Goal: Information Seeking & Learning: Understand process/instructions

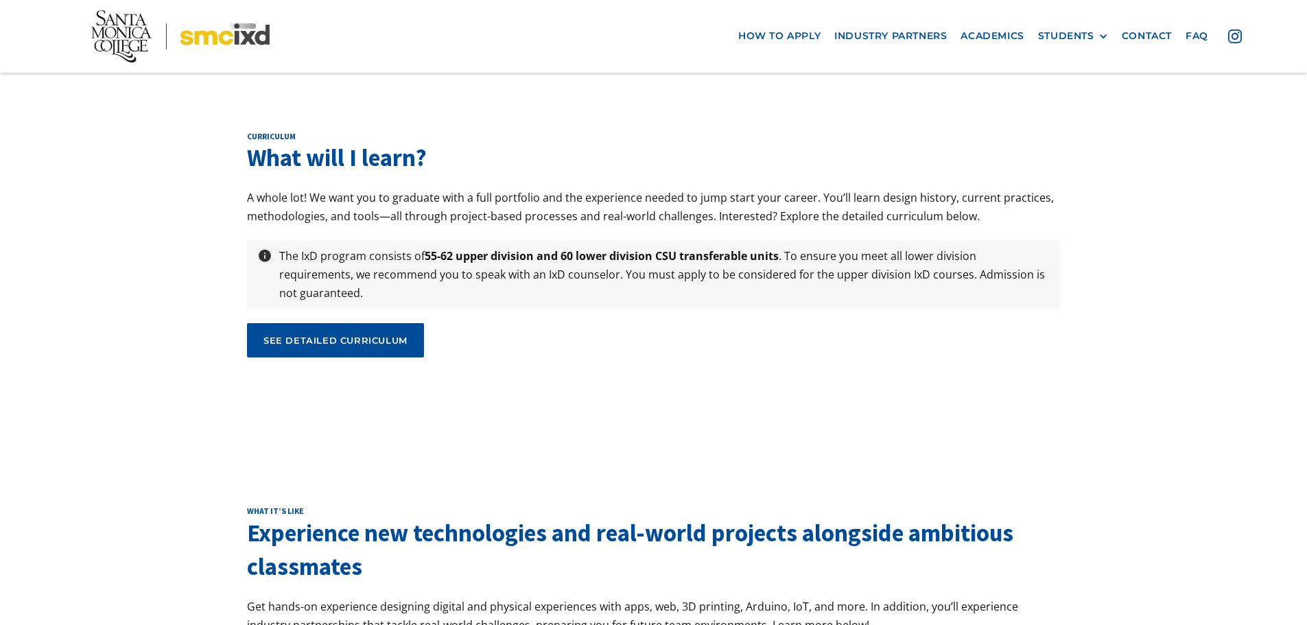
scroll to position [4652, 0]
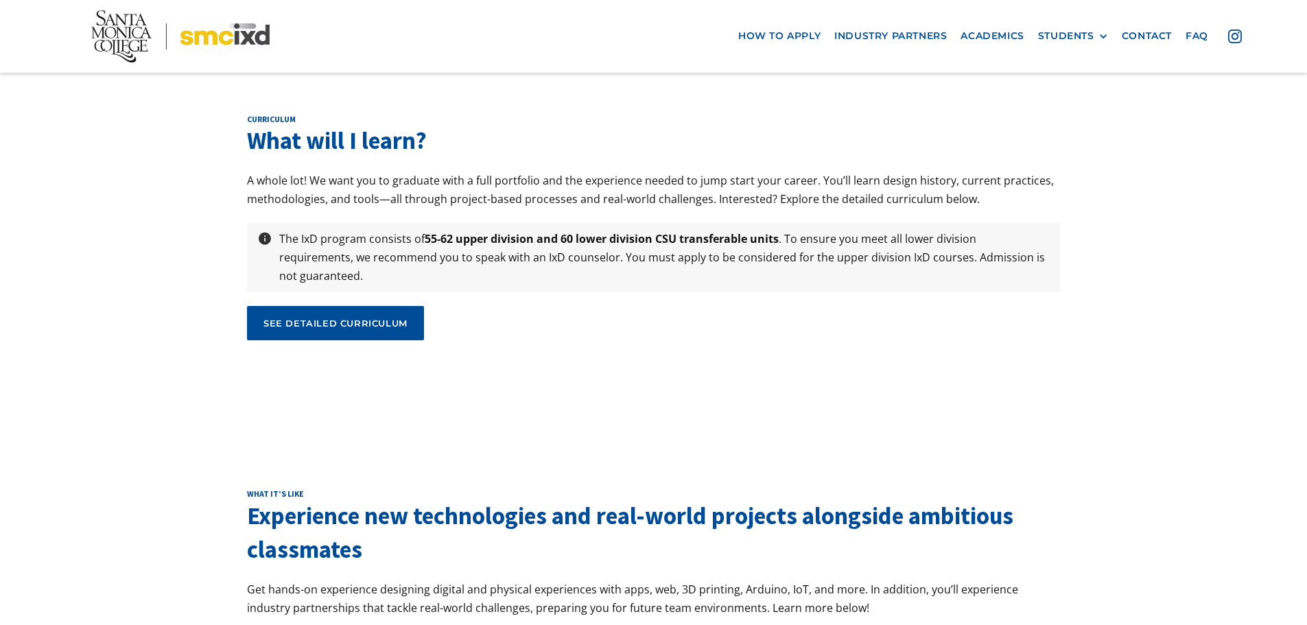
click at [1195, 297] on div "curriculum What will I learn? A whole lot! We want you to graduate with a full …" at bounding box center [653, 232] width 1307 height 375
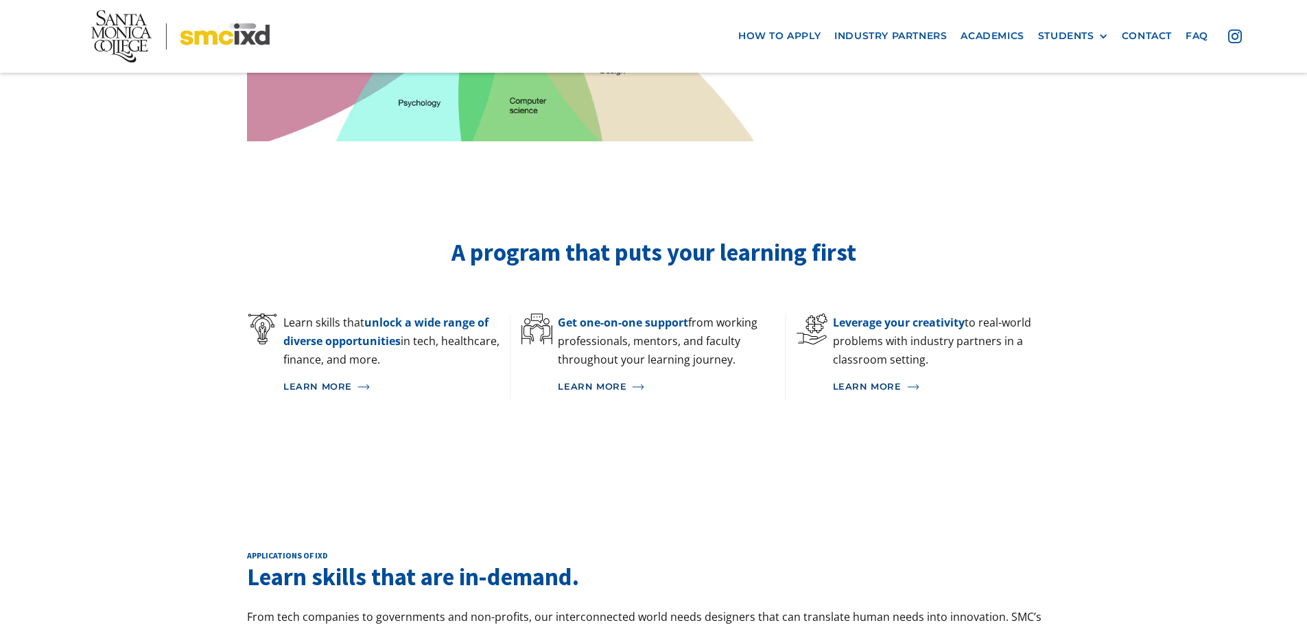
scroll to position [823, 0]
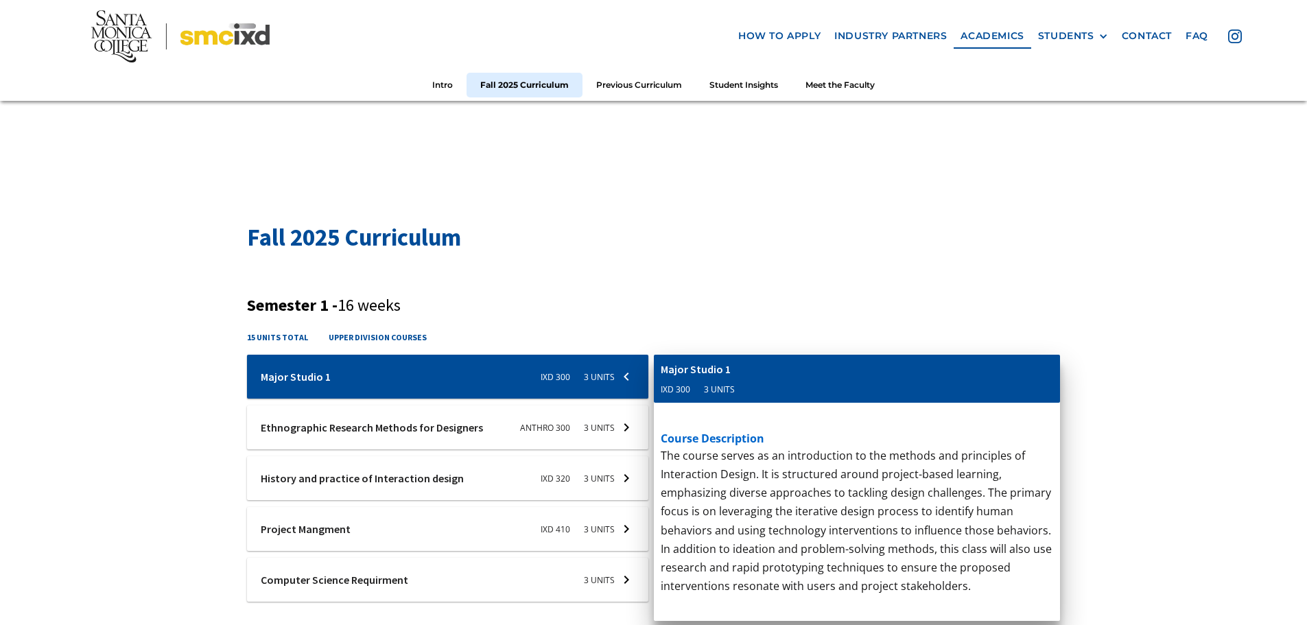
scroll to position [343, 0]
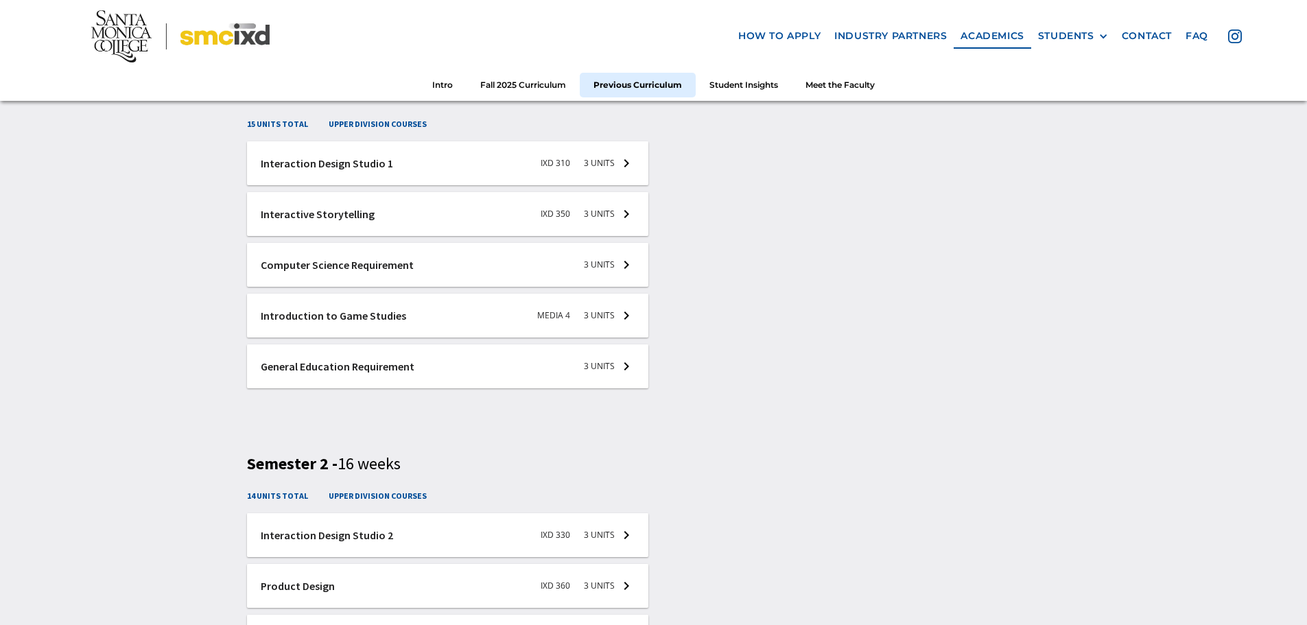
scroll to position [2059, 0]
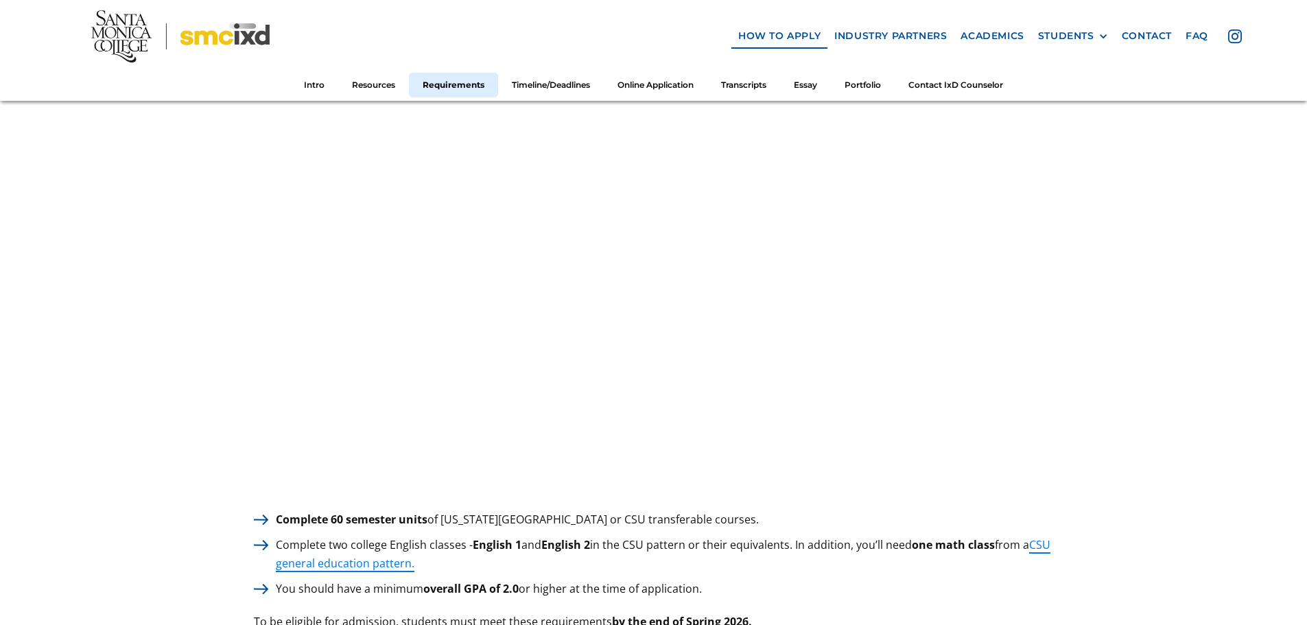
scroll to position [1921, 0]
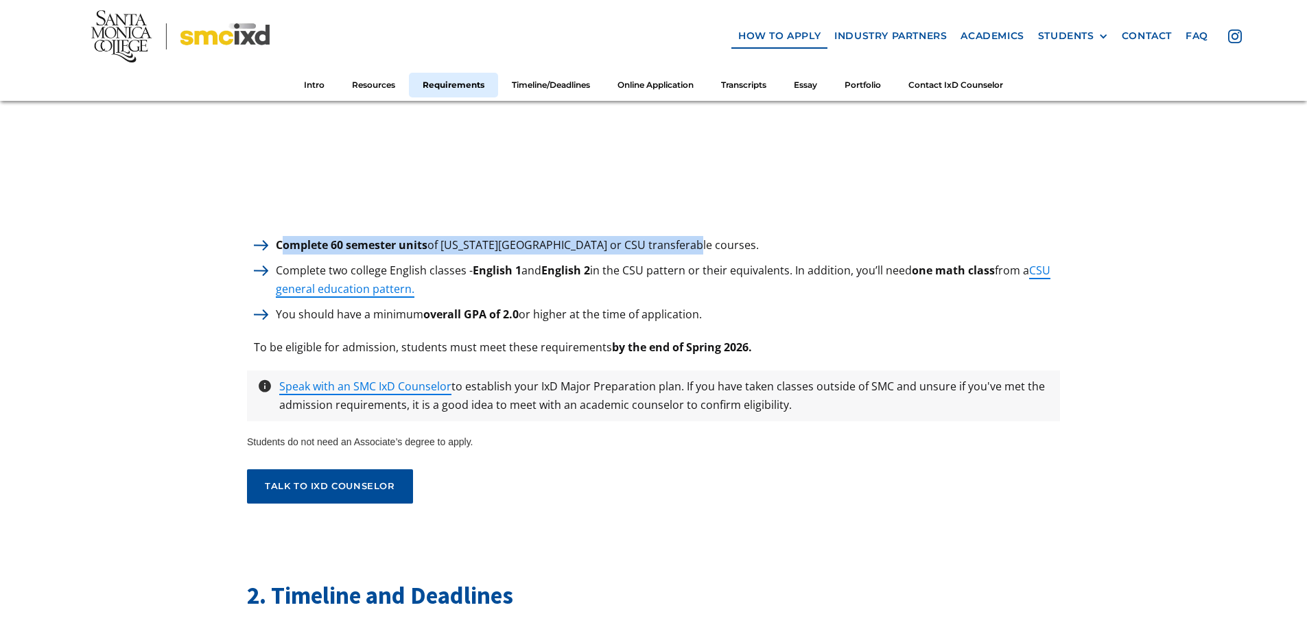
drag, startPoint x: 281, startPoint y: 237, endPoint x: 664, endPoint y: 242, distance: 382.9
click at [664, 242] on p "Complete 60 semester units of [US_STATE][GEOGRAPHIC_DATA] or CSU transferable c…" at bounding box center [517, 245] width 497 height 19
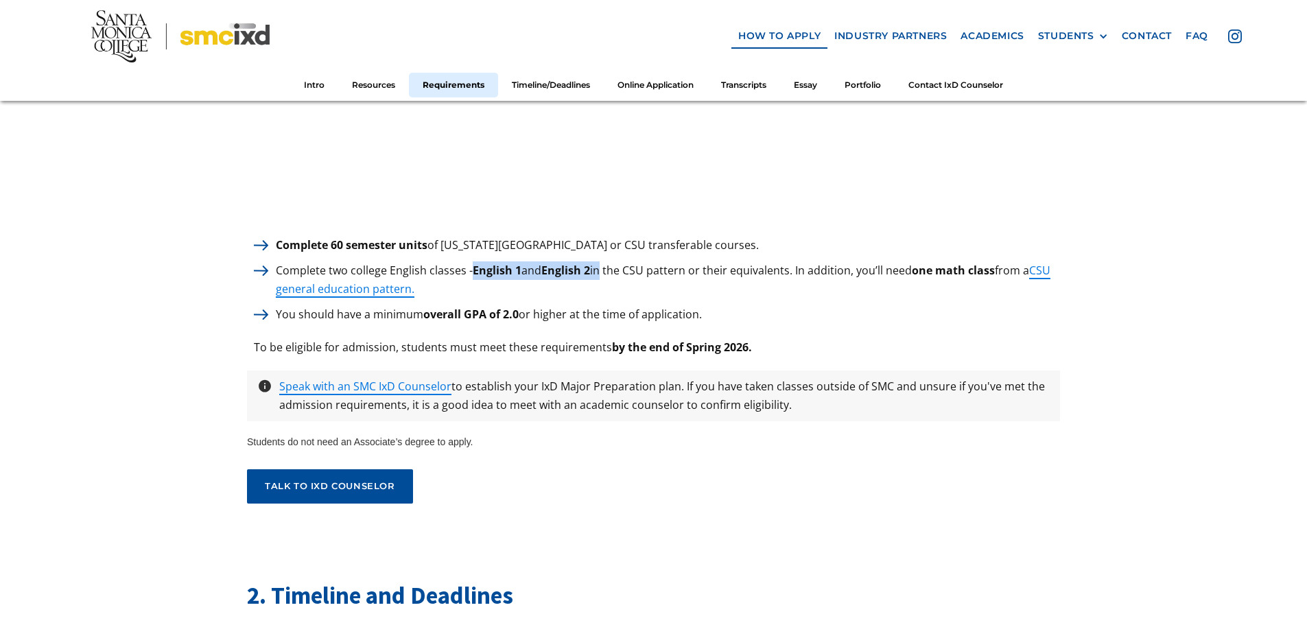
drag, startPoint x: 473, startPoint y: 263, endPoint x: 602, endPoint y: 266, distance: 129.7
click at [602, 266] on p "Complete two college English classes - English 1 and English 2 in the CSU patte…" at bounding box center [664, 279] width 791 height 37
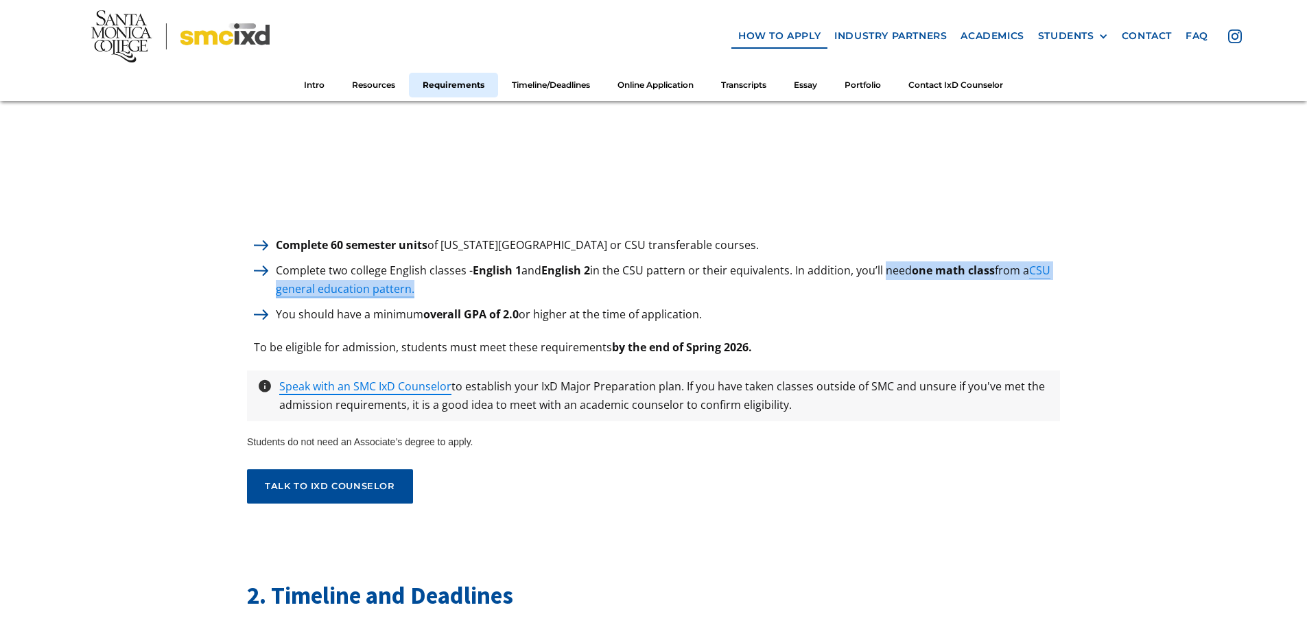
drag, startPoint x: 885, startPoint y: 268, endPoint x: 973, endPoint y: 273, distance: 88.0
click at [973, 273] on p "Complete two college English classes - English 1 and English 2 in the CSU patte…" at bounding box center [664, 279] width 791 height 37
drag, startPoint x: 458, startPoint y: 308, endPoint x: 529, endPoint y: 300, distance: 71.2
click at [529, 305] on p "You should have a minimum overall GPA of 2.0 or higher at the time of applicati…" at bounding box center [489, 314] width 440 height 19
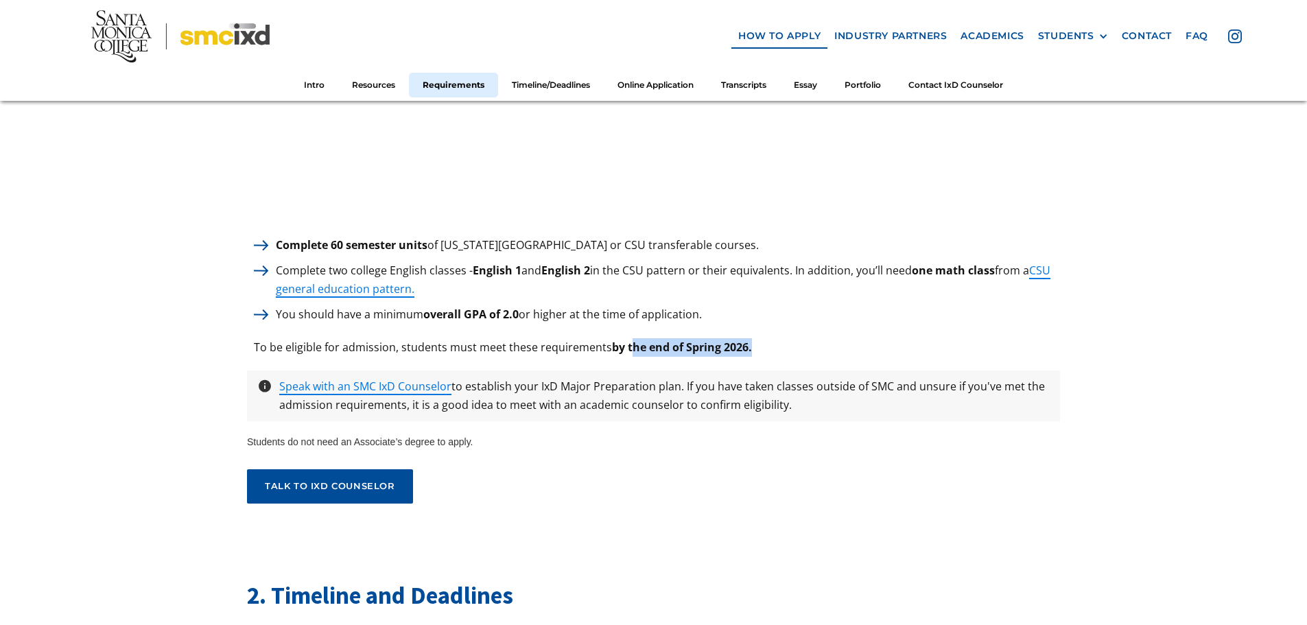
drag, startPoint x: 633, startPoint y: 339, endPoint x: 760, endPoint y: 346, distance: 126.4
click at [760, 346] on div "To be eligible for admission, students must meet these requirements by the end …" at bounding box center [653, 347] width 813 height 19
click at [584, 435] on div "Students do not need an Associate’s degree to apply." at bounding box center [653, 445] width 813 height 21
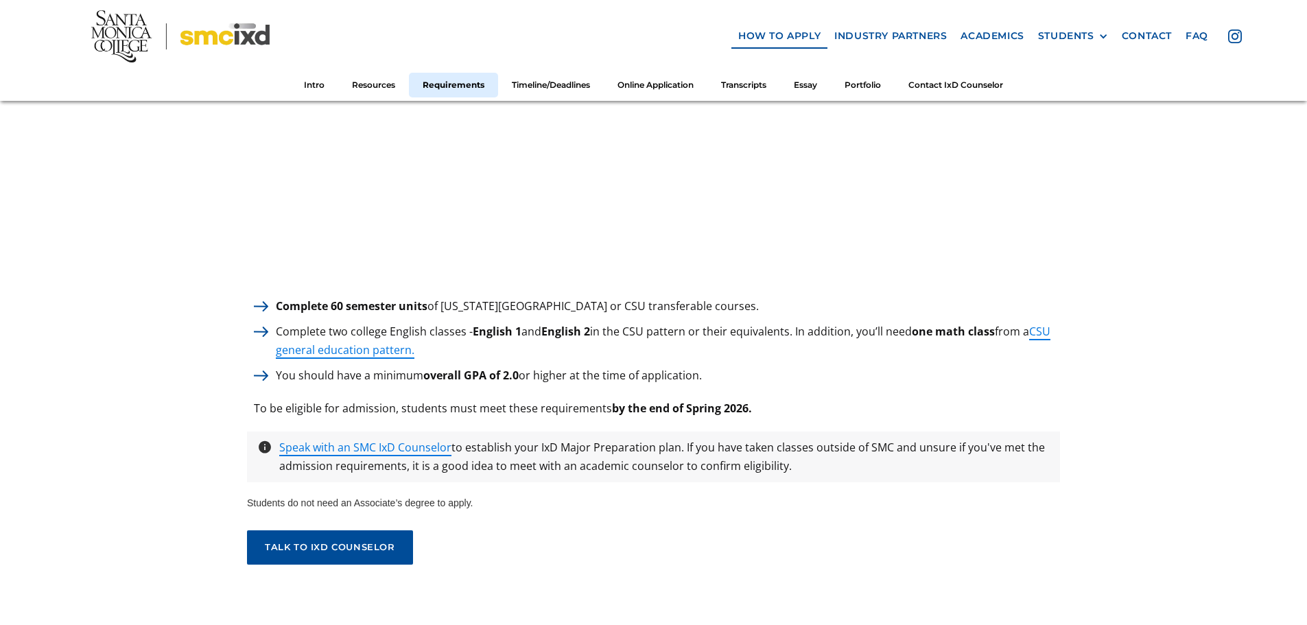
scroll to position [1853, 0]
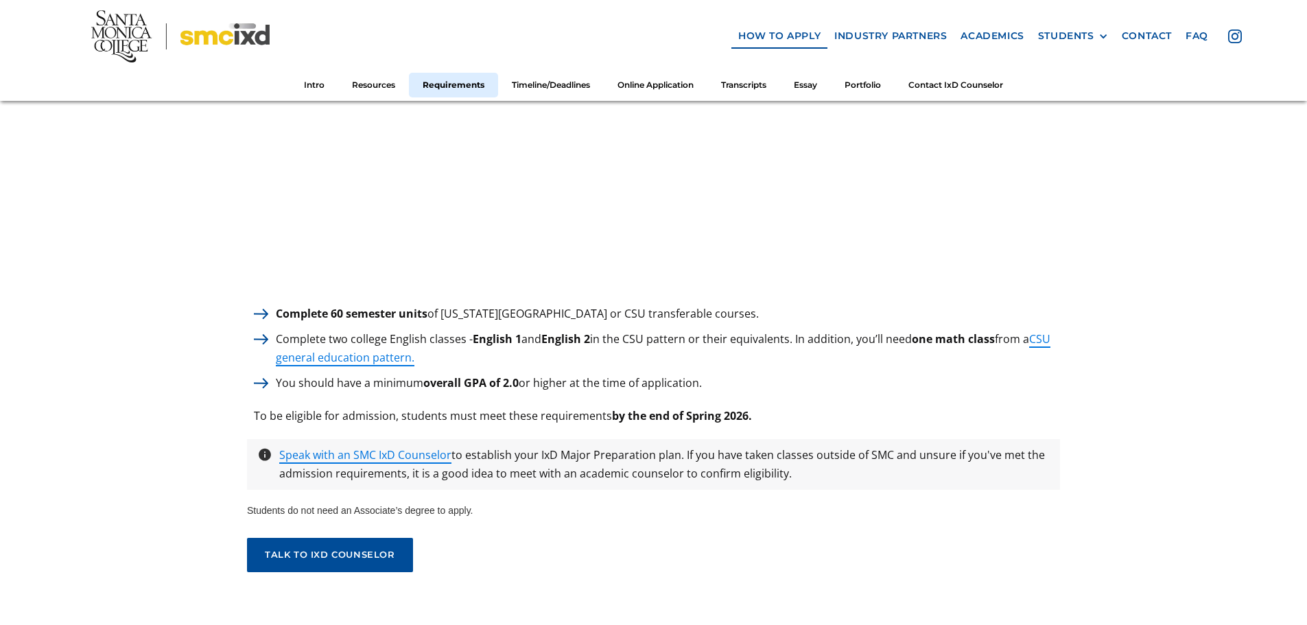
drag, startPoint x: 301, startPoint y: 308, endPoint x: 755, endPoint y: 305, distance: 454.3
click at [747, 305] on div "Complete 60 semester units of [US_STATE][GEOGRAPHIC_DATA] or CSU transferable c…" at bounding box center [653, 314] width 813 height 19
click at [549, 349] on p "Complete two college English classes - English 1 and English 2 in the CSU patte…" at bounding box center [664, 348] width 791 height 37
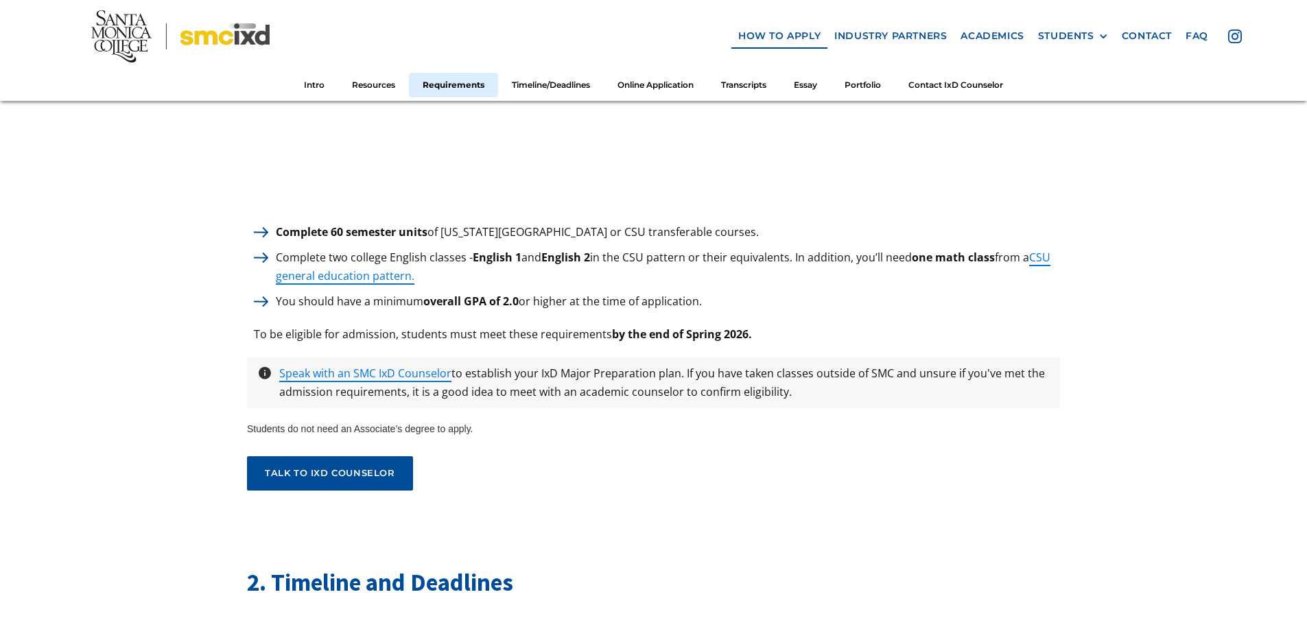
scroll to position [1921, 0]
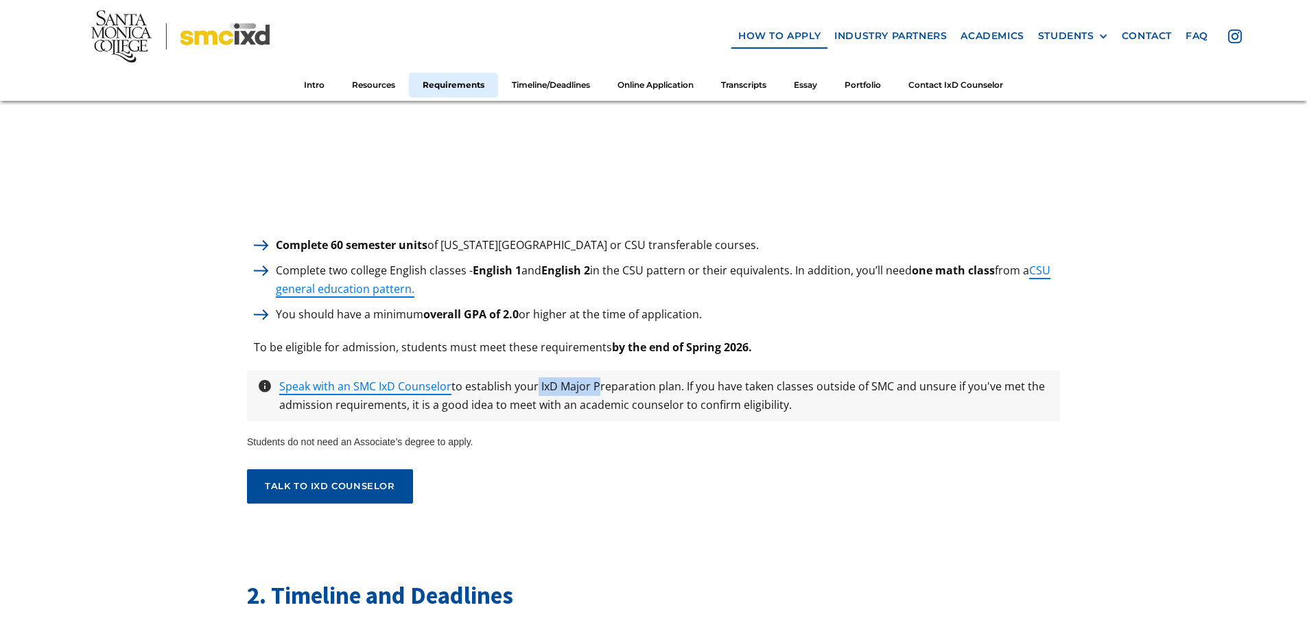
drag, startPoint x: 537, startPoint y: 379, endPoint x: 596, endPoint y: 379, distance: 59.7
click at [596, 379] on p "Speak with an SMC IxD Counselor to establish your IxD Major Preparation plan. I…" at bounding box center [664, 395] width 784 height 37
click at [653, 455] on div "1. Minimum Requirements to apply Complete 60 semester units of [US_STATE][GEOGR…" at bounding box center [653, 79] width 813 height 847
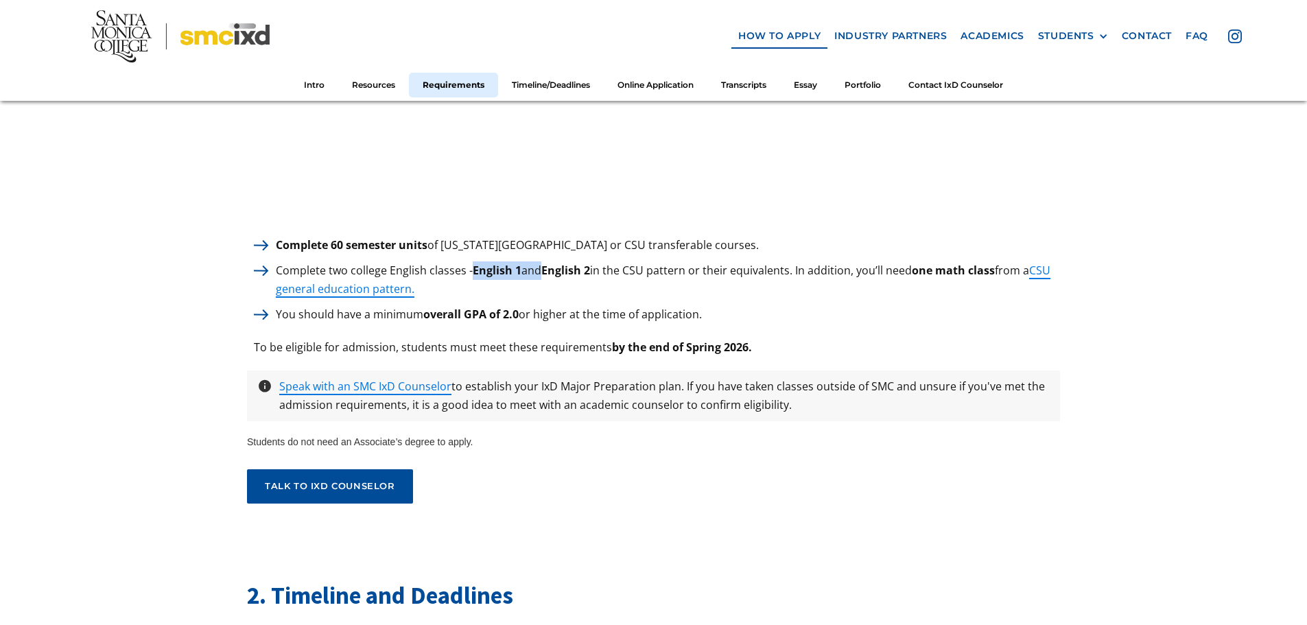
drag, startPoint x: 471, startPoint y: 259, endPoint x: 538, endPoint y: 259, distance: 66.6
click at [538, 261] on p "Complete two college English classes - English 1 and English 2 in the CSU patte…" at bounding box center [664, 279] width 791 height 37
drag, startPoint x: 557, startPoint y: 258, endPoint x: 598, endPoint y: 257, distance: 41.2
click at [598, 261] on p "Complete two college English classes - English 1 and English 2 in the CSU patte…" at bounding box center [664, 279] width 791 height 37
drag, startPoint x: 885, startPoint y: 265, endPoint x: 989, endPoint y: 265, distance: 103.6
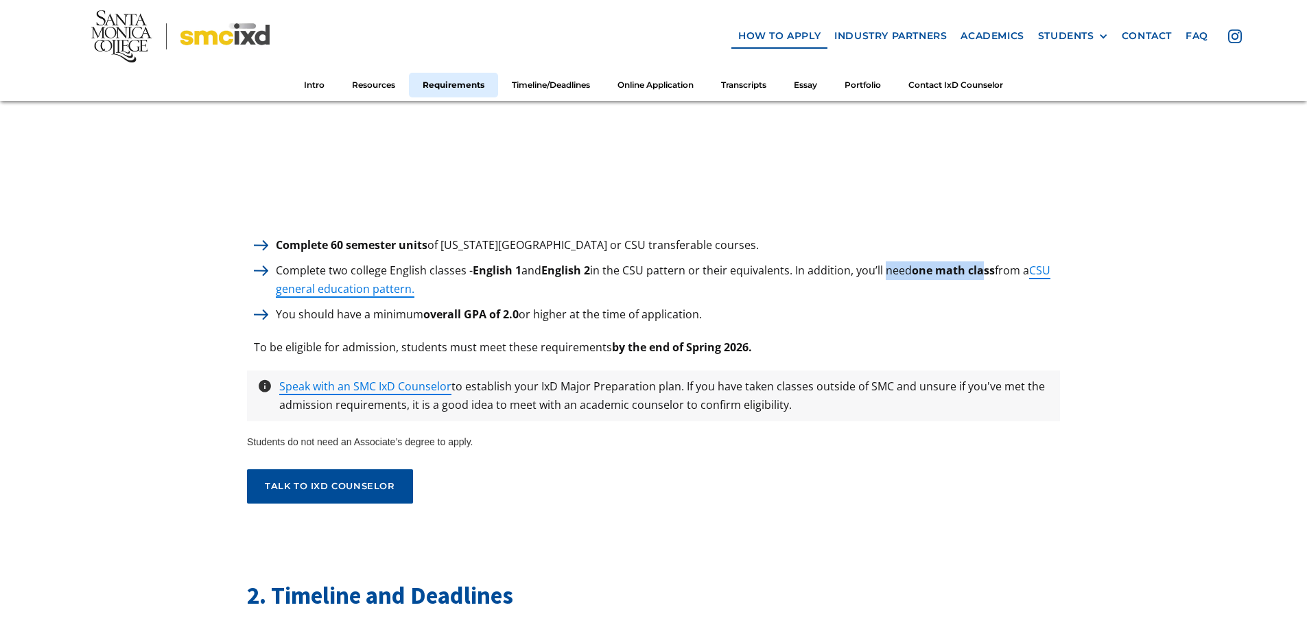
click at [989, 265] on p "Complete two college English classes - English 1 and English 2 in the CSU patte…" at bounding box center [664, 279] width 791 height 37
drag, startPoint x: 330, startPoint y: 235, endPoint x: 434, endPoint y: 239, distance: 104.4
click at [434, 239] on p "Complete 60 semester units of [US_STATE][GEOGRAPHIC_DATA] or CSU transferable c…" at bounding box center [517, 245] width 497 height 19
drag, startPoint x: 471, startPoint y: 259, endPoint x: 1078, endPoint y: 269, distance: 607.4
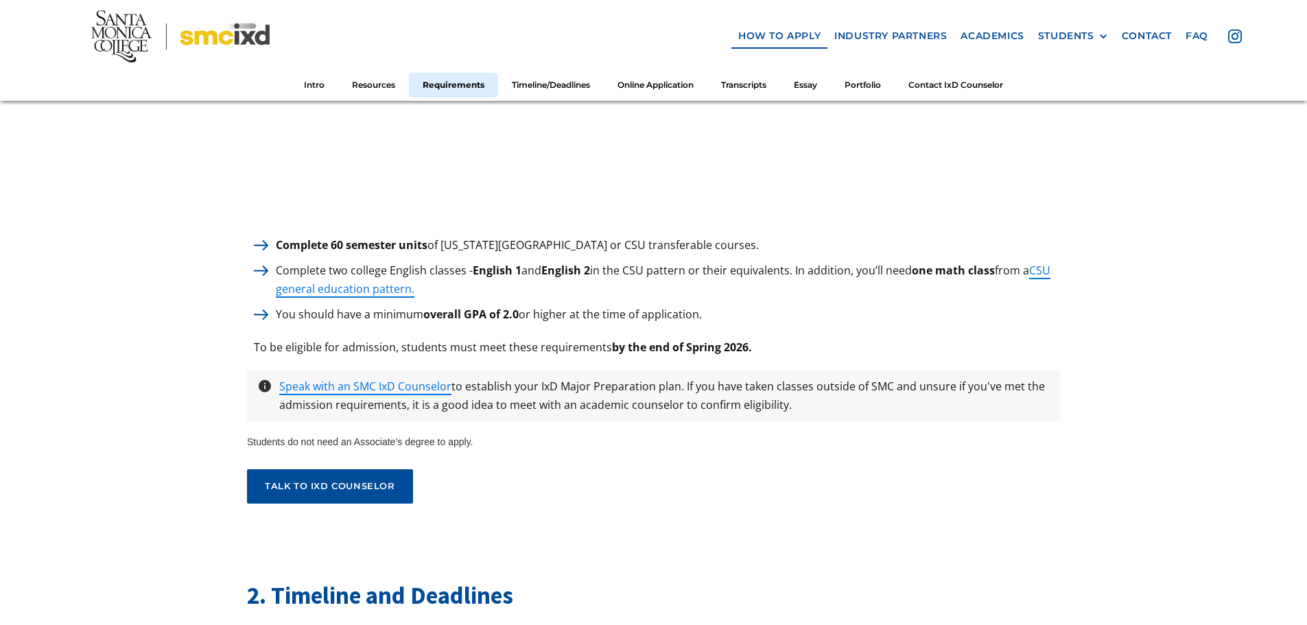
drag, startPoint x: 936, startPoint y: 324, endPoint x: 915, endPoint y: 318, distance: 21.5
click at [935, 324] on div "1. Minimum Requirements to apply Complete 60 semester units of [US_STATE][GEOGR…" at bounding box center [653, 79] width 813 height 847
drag, startPoint x: 320, startPoint y: 236, endPoint x: 434, endPoint y: 235, distance: 113.9
click at [434, 236] on p "Complete 60 semester units of [US_STATE][GEOGRAPHIC_DATA] or CSU transferable c…" at bounding box center [517, 245] width 497 height 19
drag, startPoint x: 449, startPoint y: 237, endPoint x: 577, endPoint y: 239, distance: 128.4
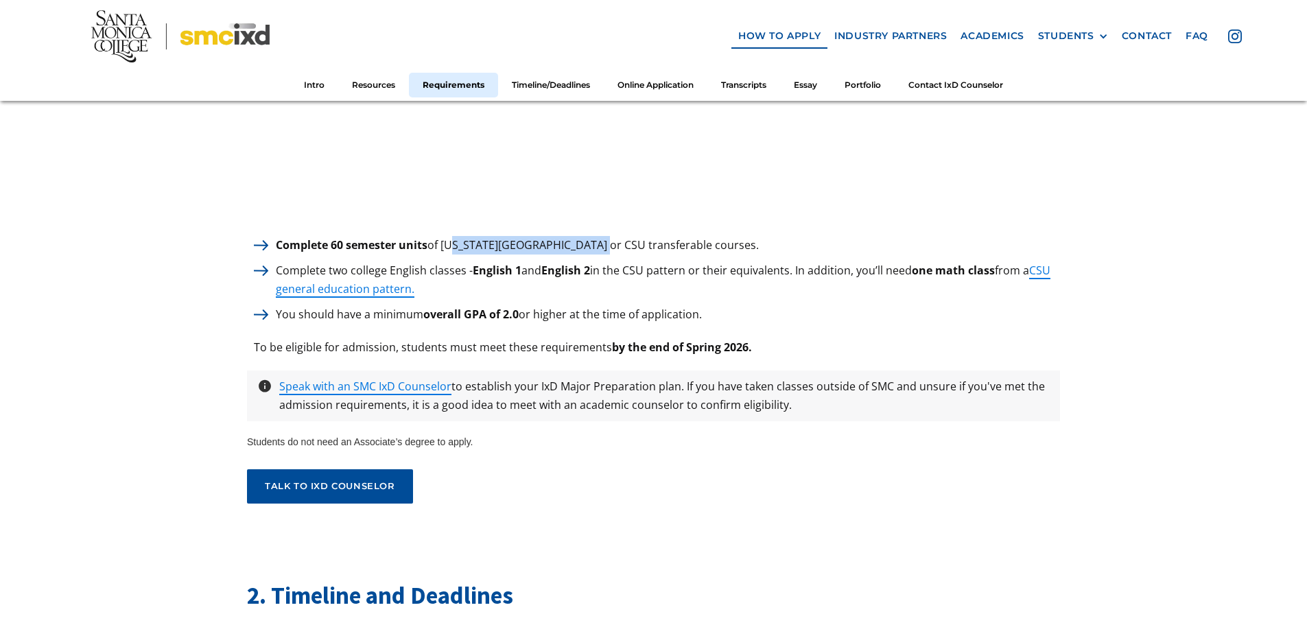
click at [577, 239] on p "Complete 60 semester units of [US_STATE][GEOGRAPHIC_DATA] or CSU transferable c…" at bounding box center [517, 245] width 497 height 19
